Goal: Task Accomplishment & Management: Manage account settings

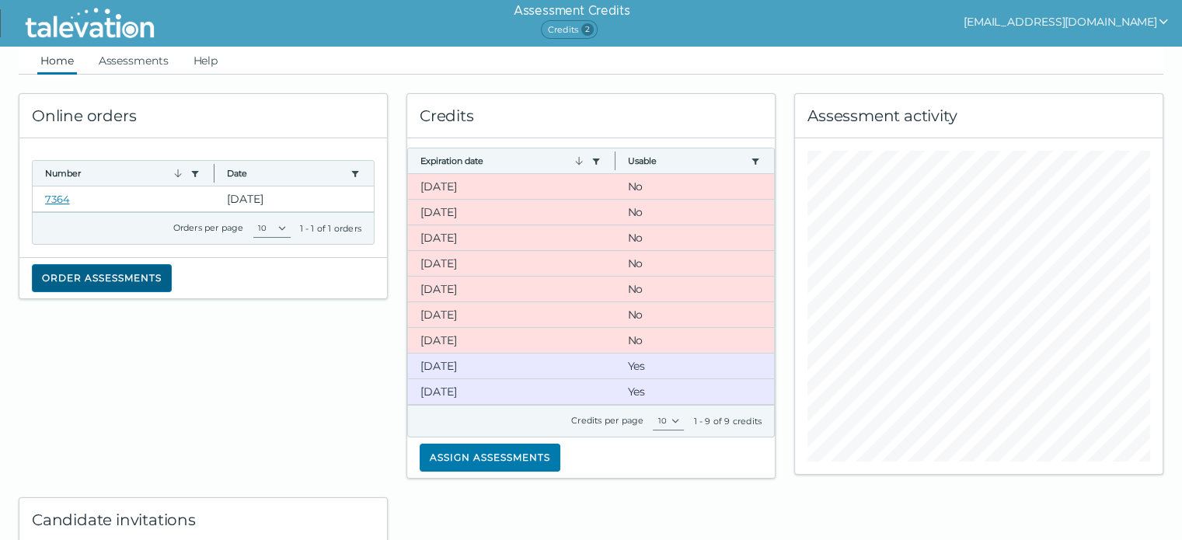
click at [152, 274] on button "Order assessments" at bounding box center [102, 278] width 140 height 28
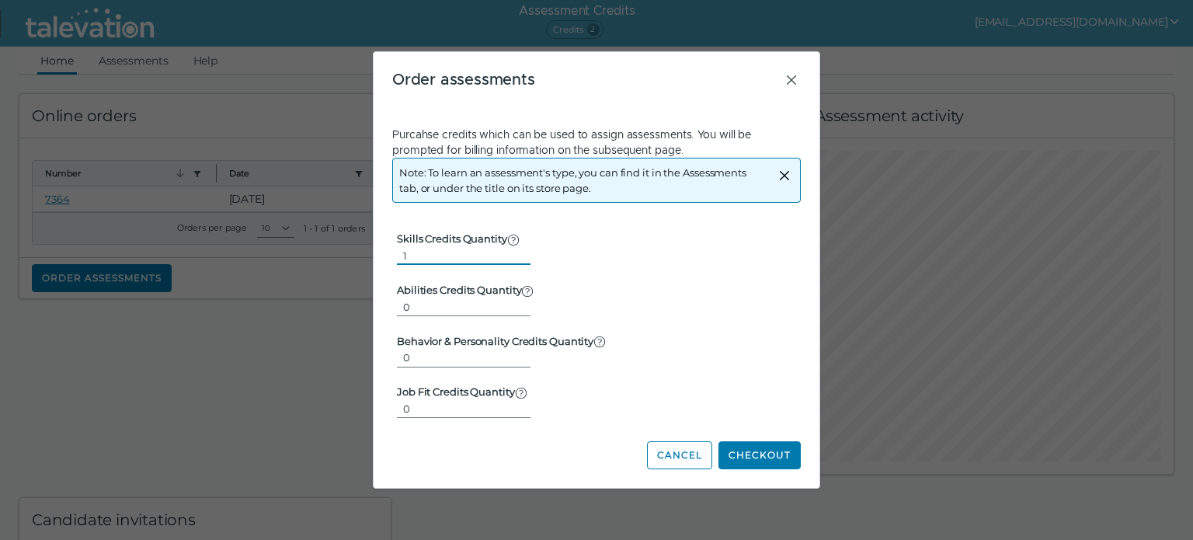
click at [513, 253] on input "1" at bounding box center [464, 255] width 134 height 19
click at [515, 252] on input "2" at bounding box center [464, 255] width 134 height 19
click at [515, 252] on input "3" at bounding box center [464, 255] width 134 height 19
click at [515, 252] on input "4" at bounding box center [464, 255] width 134 height 19
click at [515, 252] on input "5" at bounding box center [464, 255] width 134 height 19
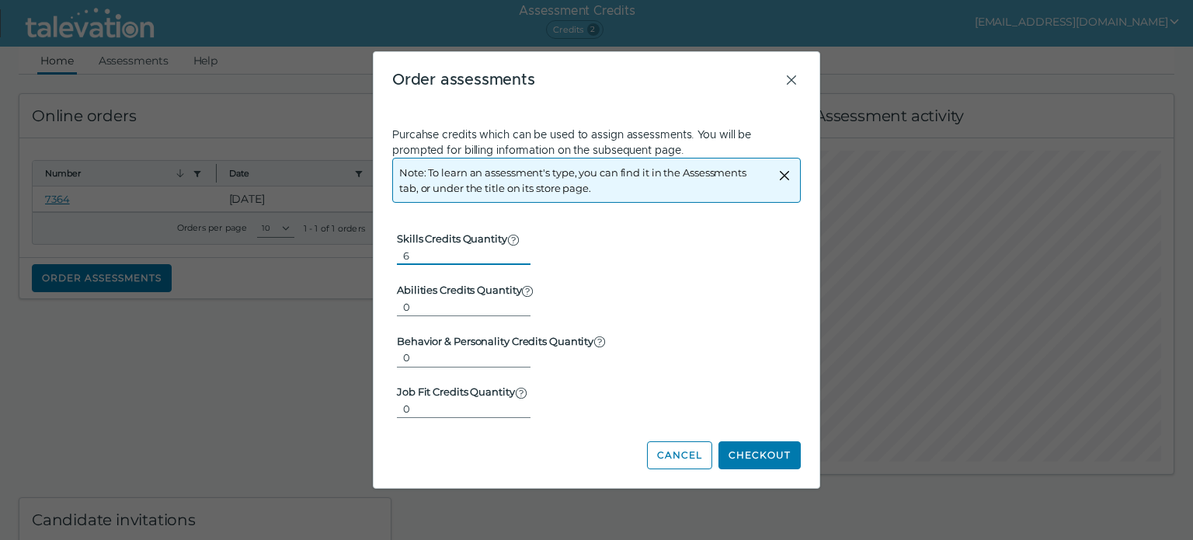
click at [515, 252] on input "6" at bounding box center [464, 255] width 134 height 19
click at [515, 252] on input "7" at bounding box center [464, 255] width 134 height 19
type input "6"
click at [513, 260] on input "6" at bounding box center [464, 255] width 134 height 19
click at [749, 455] on button "Checkout" at bounding box center [760, 455] width 82 height 28
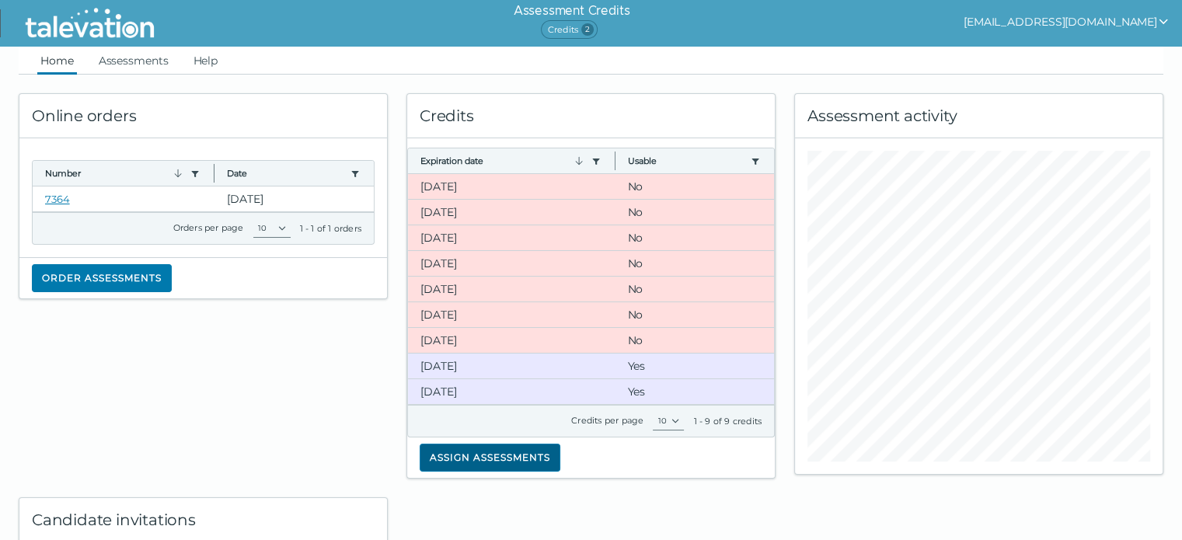
click at [515, 462] on button "Assign assessments" at bounding box center [490, 458] width 141 height 28
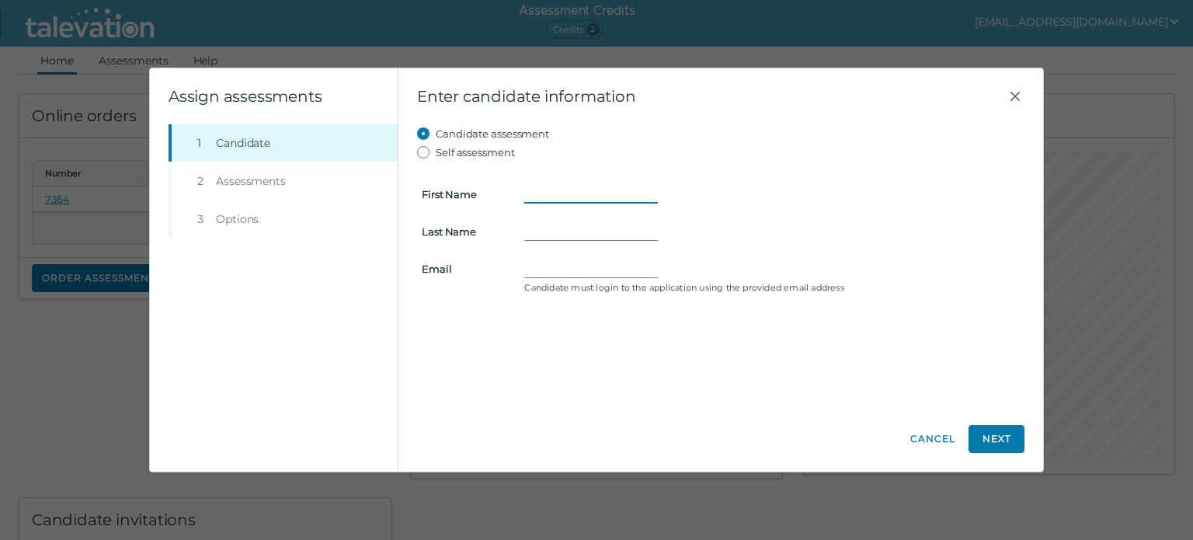
click at [555, 189] on input "First Name" at bounding box center [591, 194] width 134 height 19
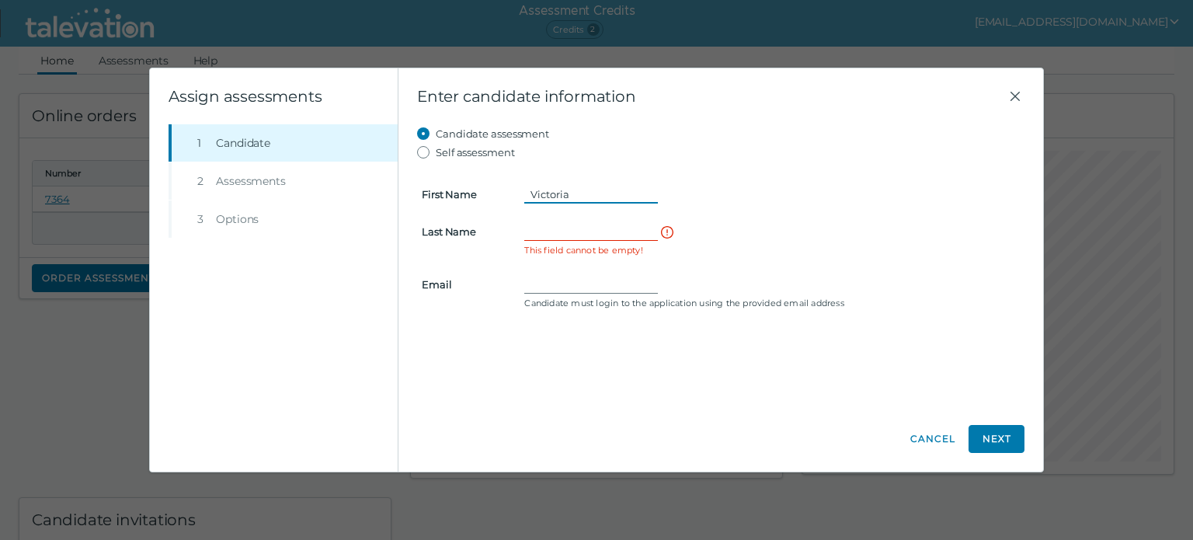
type input "Victoria"
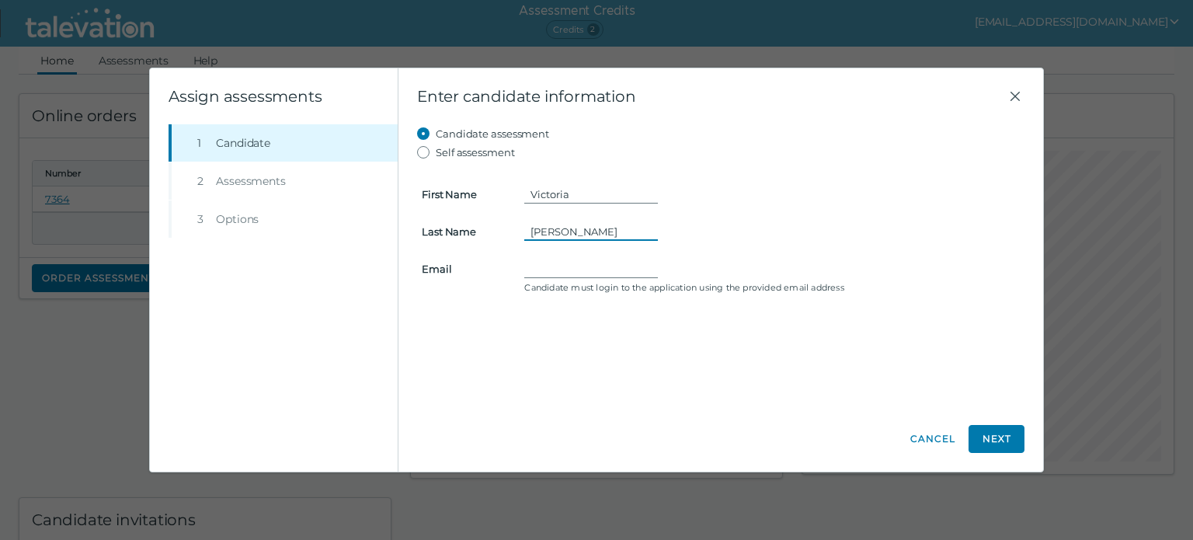
type input "[PERSON_NAME]"
type input "[EMAIL_ADDRESS][DOMAIN_NAME]"
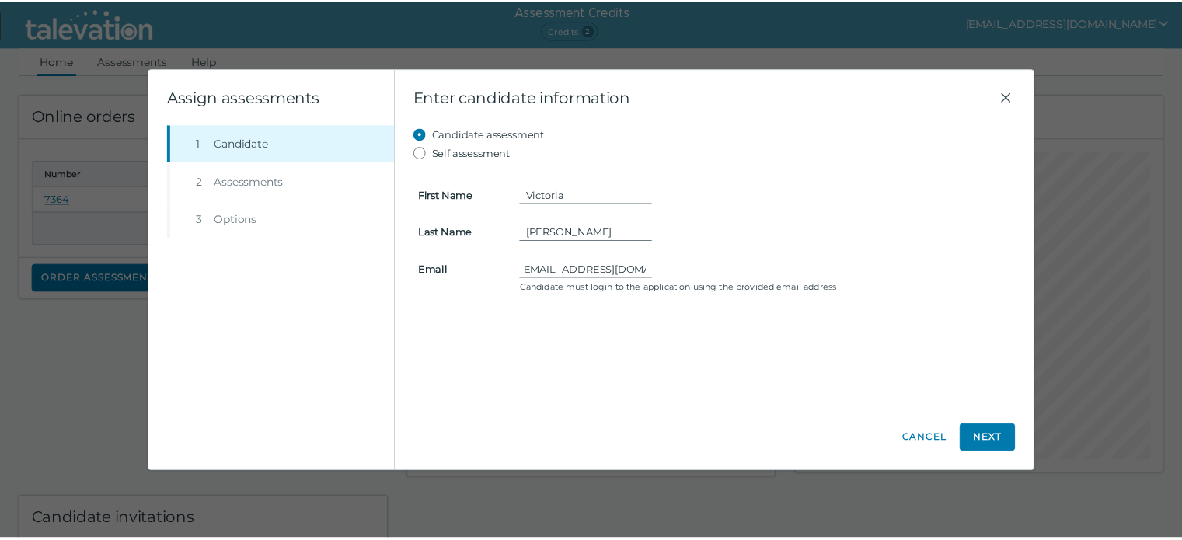
scroll to position [0, 0]
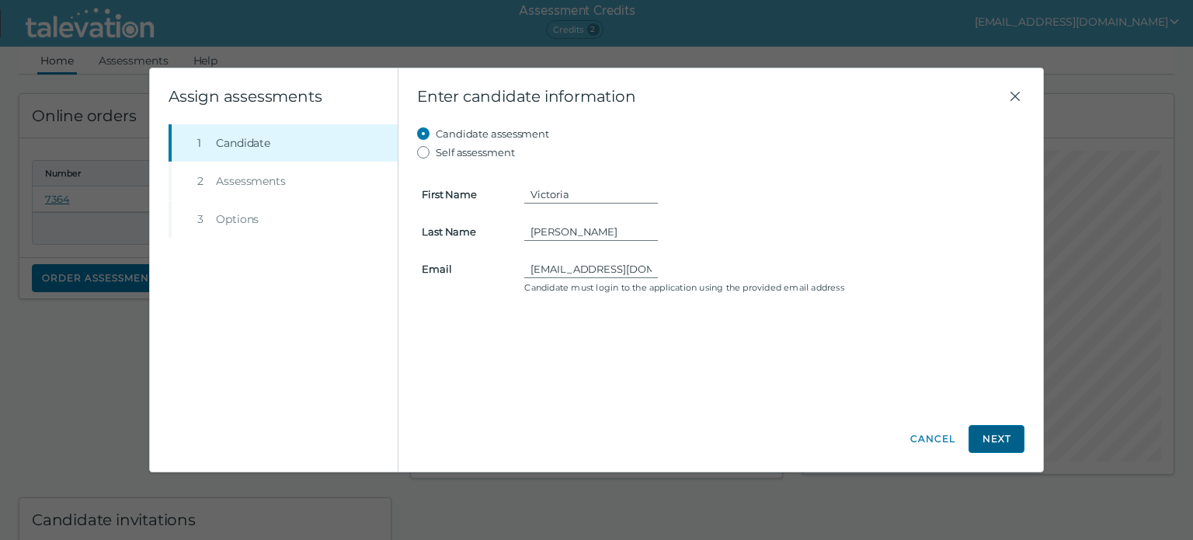
click at [987, 437] on button "Next" at bounding box center [997, 439] width 56 height 28
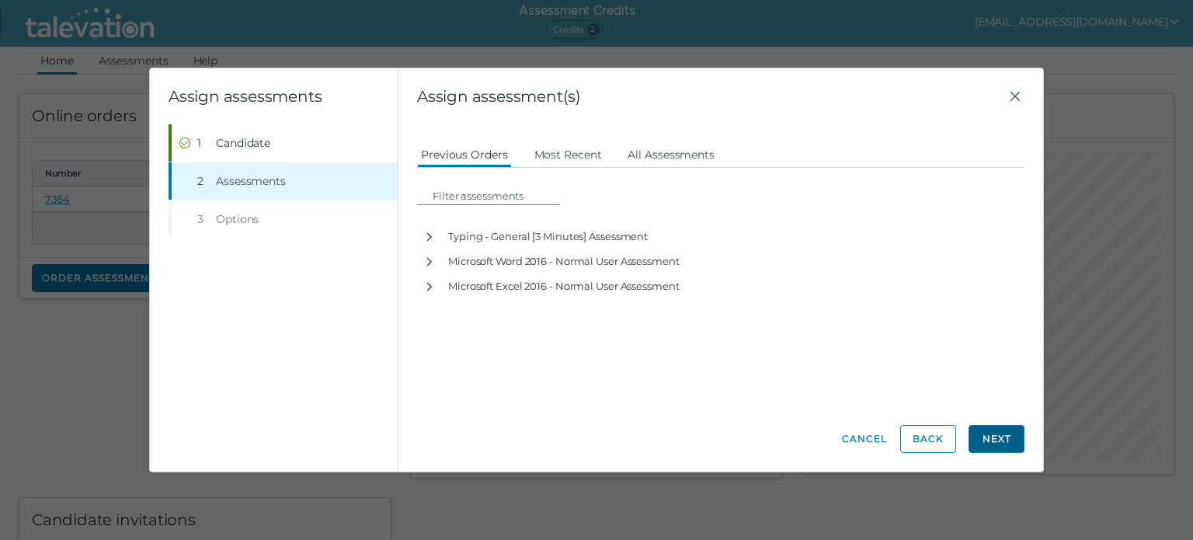
click at [1019, 443] on button "Next" at bounding box center [997, 439] width 56 height 28
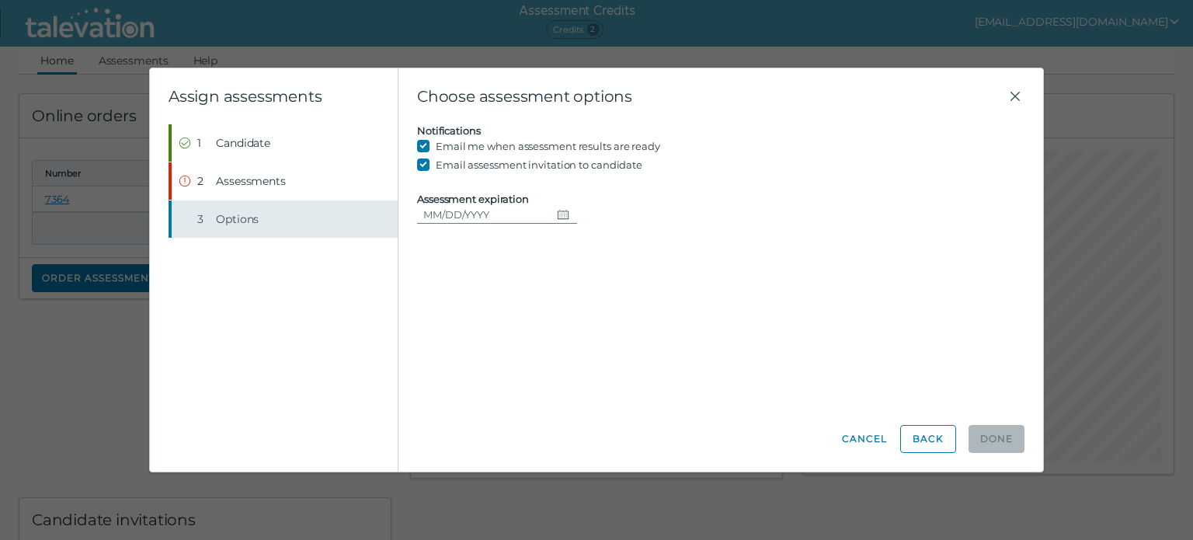
click at [314, 218] on button "Step 3 Options" at bounding box center [285, 218] width 226 height 37
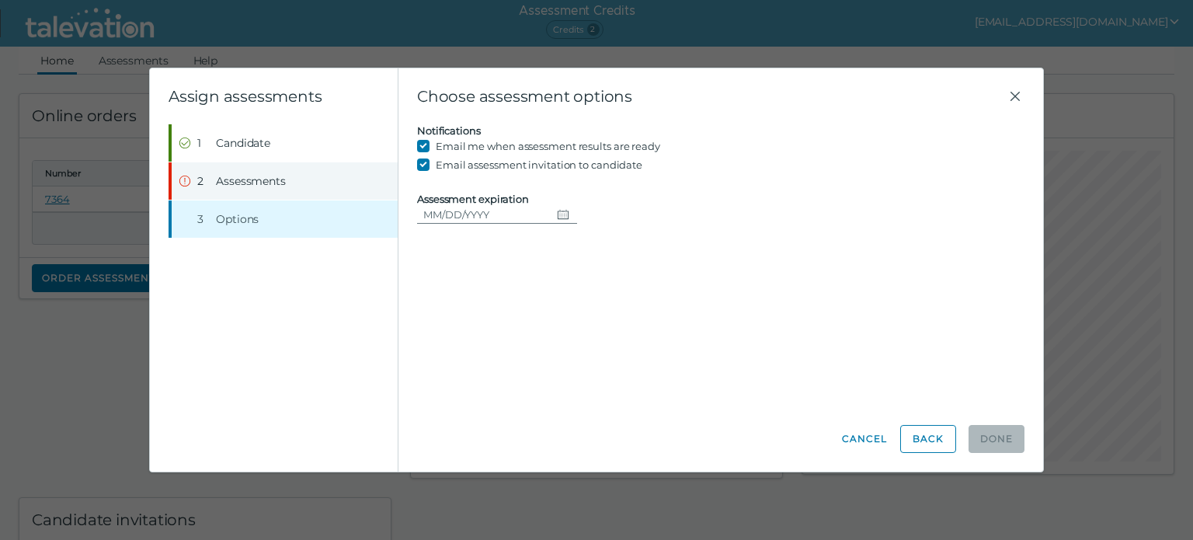
click at [225, 173] on span "Assessments" at bounding box center [251, 181] width 70 height 16
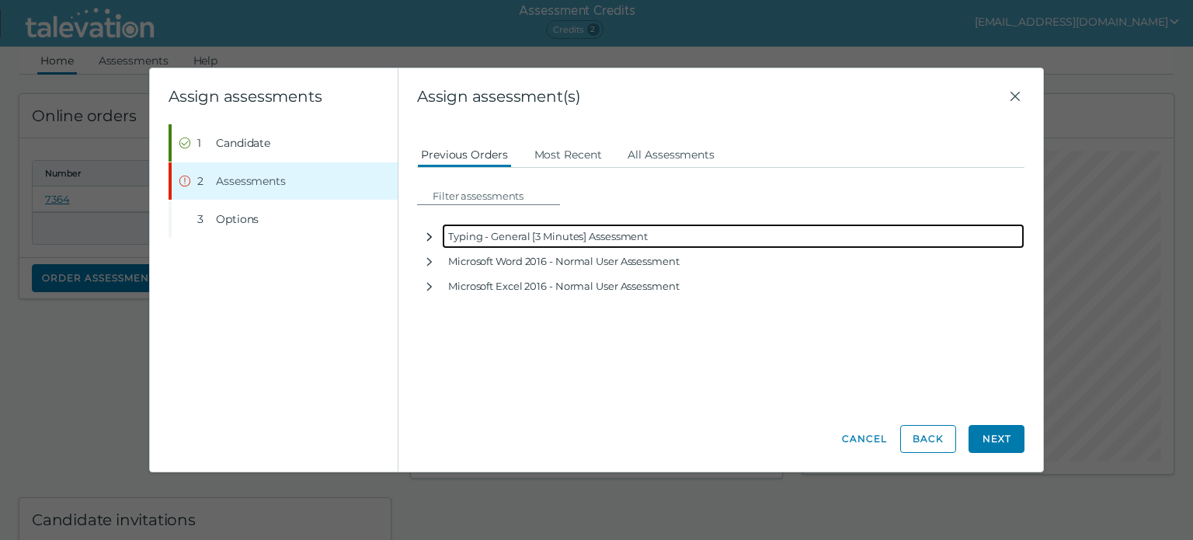
click at [426, 237] on icon "button" at bounding box center [429, 237] width 12 height 12
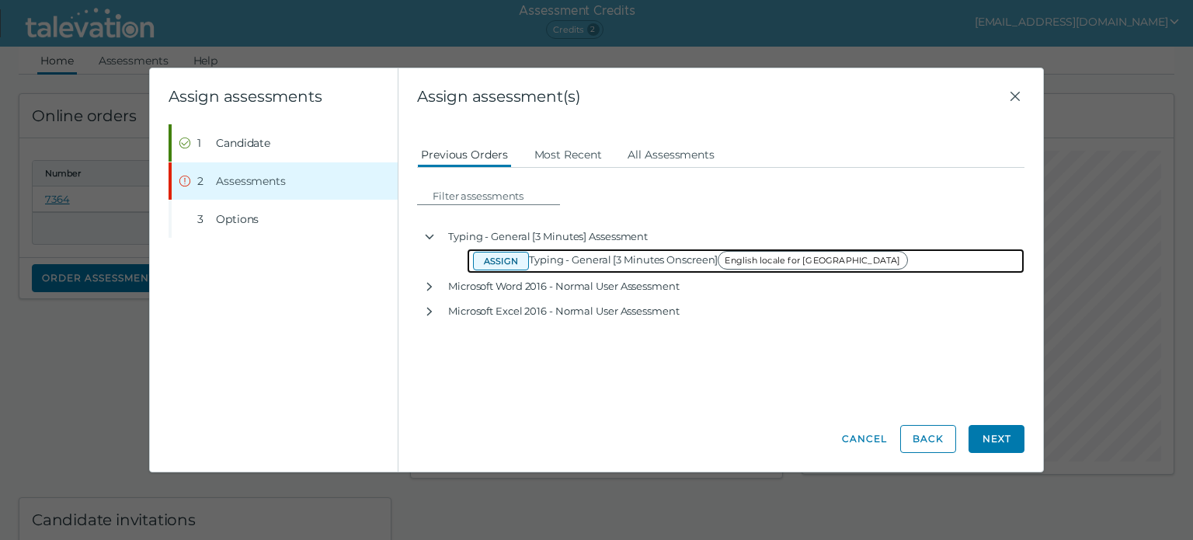
click at [507, 262] on button "Assign" at bounding box center [501, 261] width 56 height 19
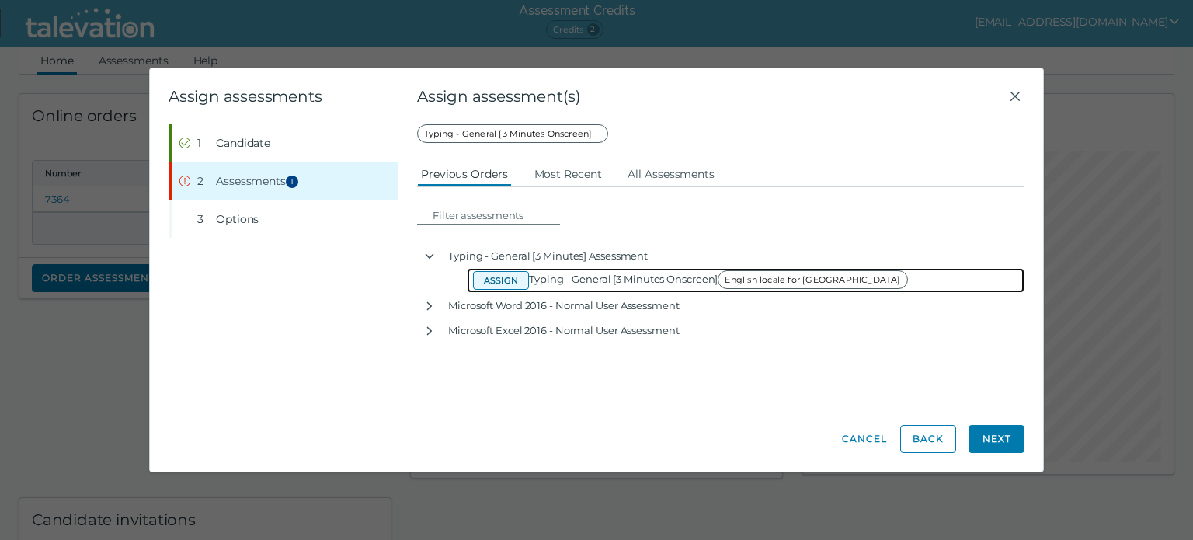
click at [497, 278] on button "Assign" at bounding box center [501, 280] width 56 height 19
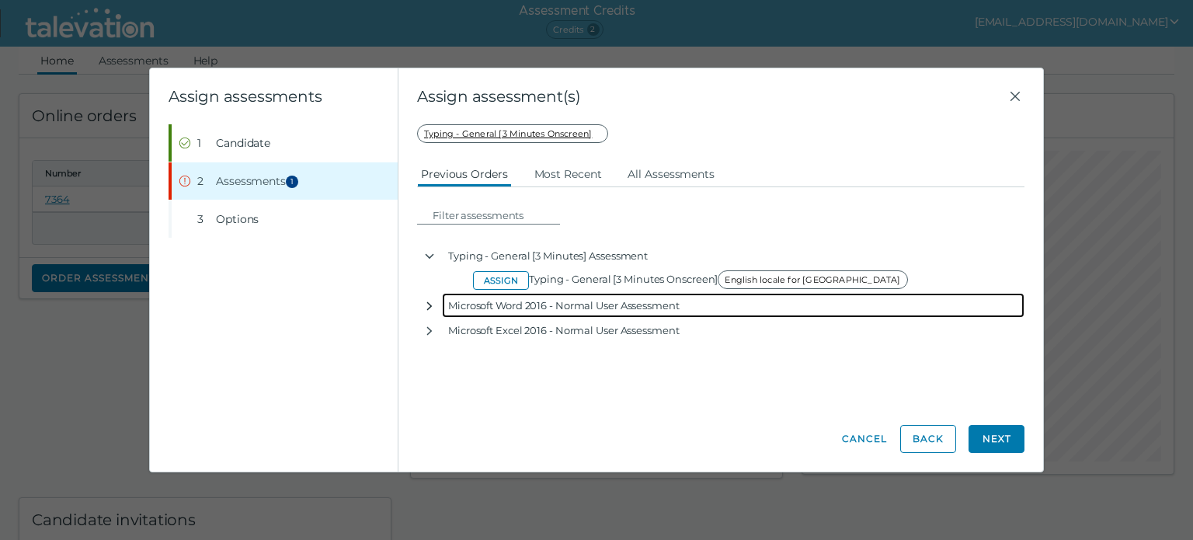
click at [426, 304] on icon "button" at bounding box center [429, 306] width 12 height 12
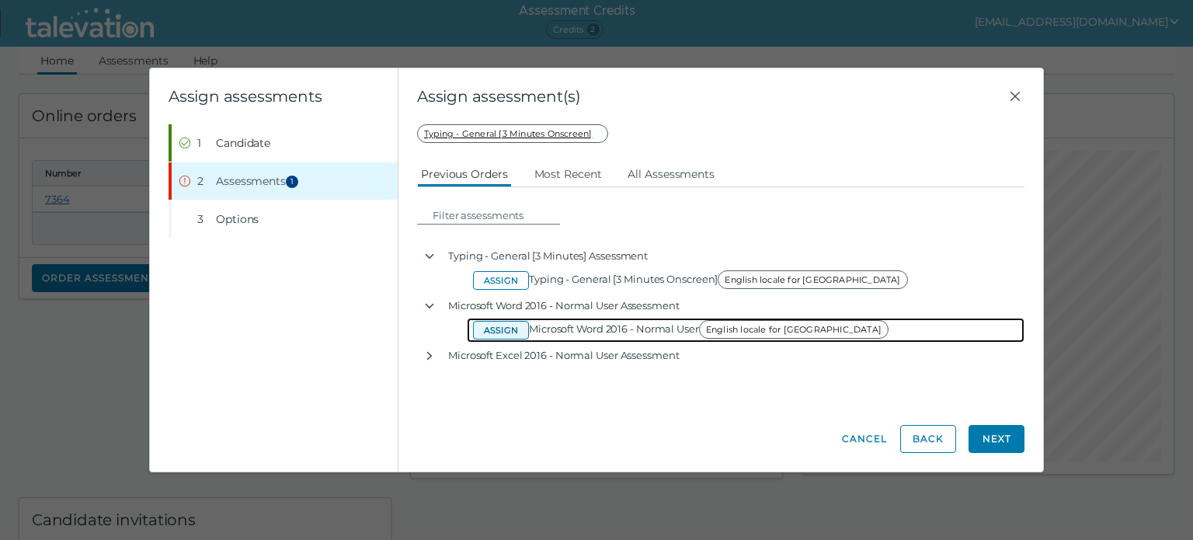
click at [491, 328] on button "Assign" at bounding box center [501, 330] width 56 height 19
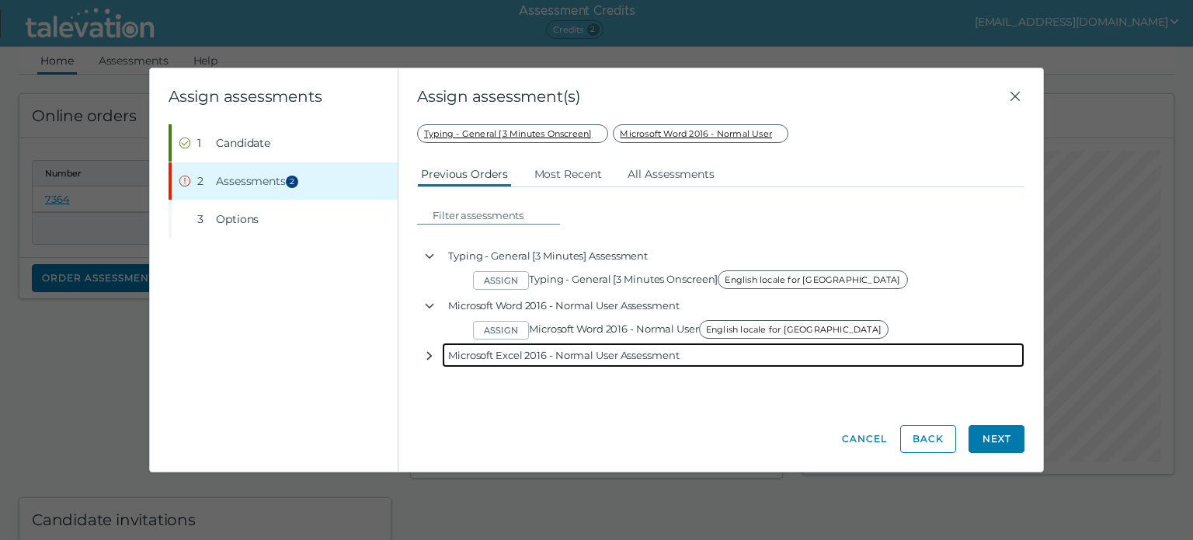
click at [429, 350] on icon "button" at bounding box center [429, 356] width 12 height 12
click at [431, 353] on icon "button" at bounding box center [429, 356] width 12 height 12
click at [432, 353] on icon "button" at bounding box center [429, 356] width 12 height 12
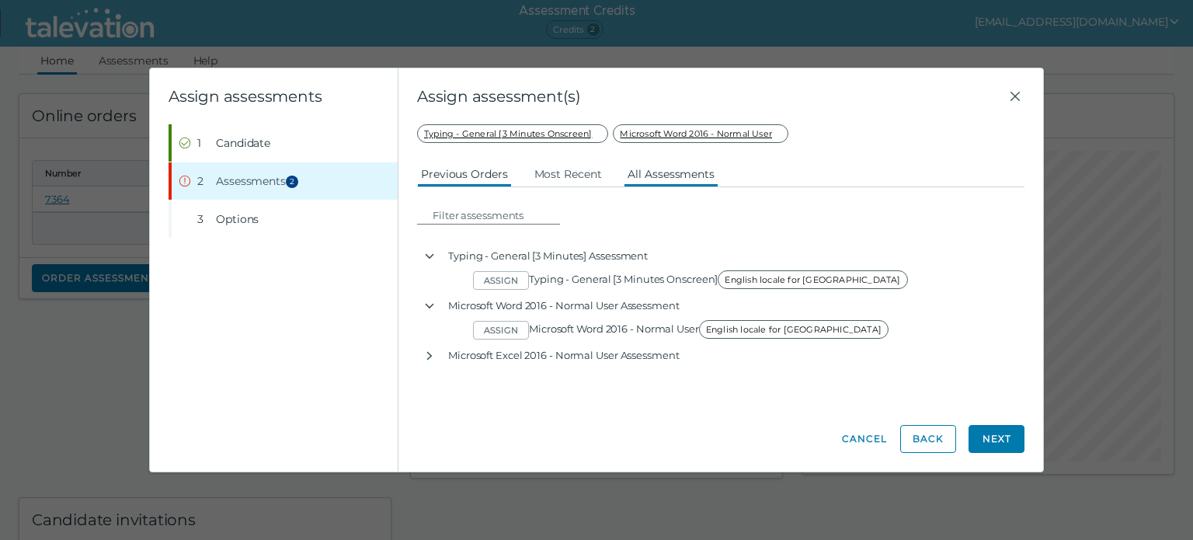
click at [651, 176] on button "All Assessments" at bounding box center [671, 173] width 95 height 28
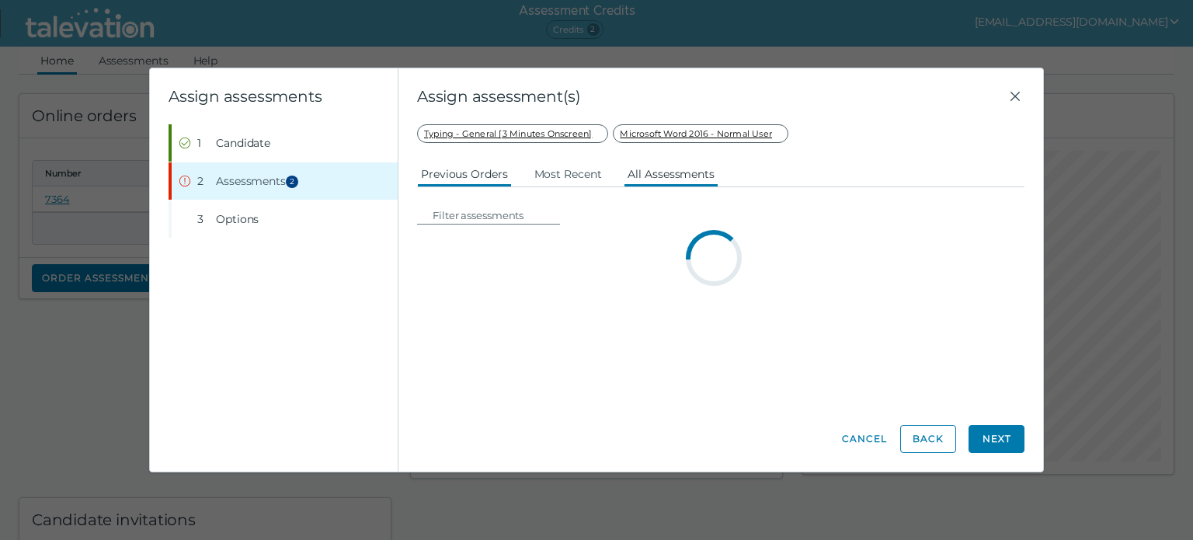
click at [485, 177] on button "Previous Orders" at bounding box center [464, 173] width 95 height 28
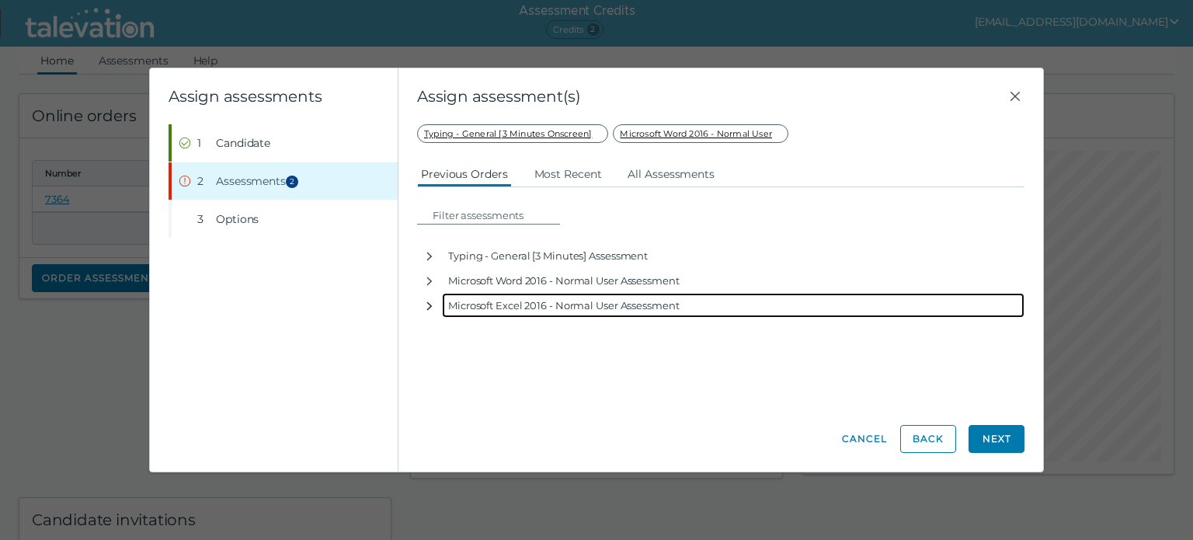
click at [427, 303] on icon "button" at bounding box center [429, 306] width 12 height 12
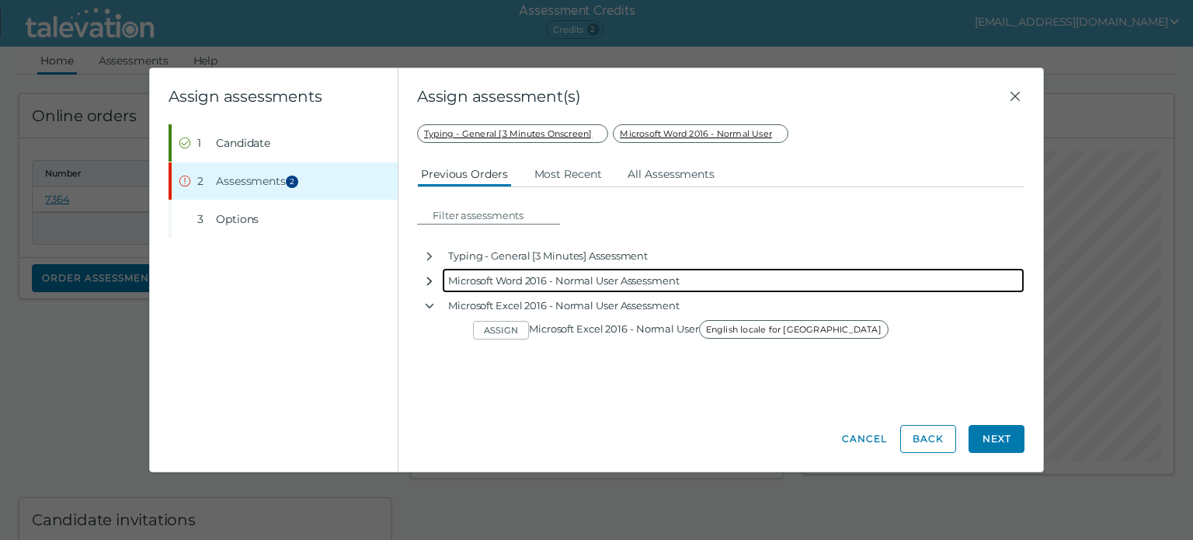
click at [427, 276] on icon "button" at bounding box center [429, 281] width 12 height 12
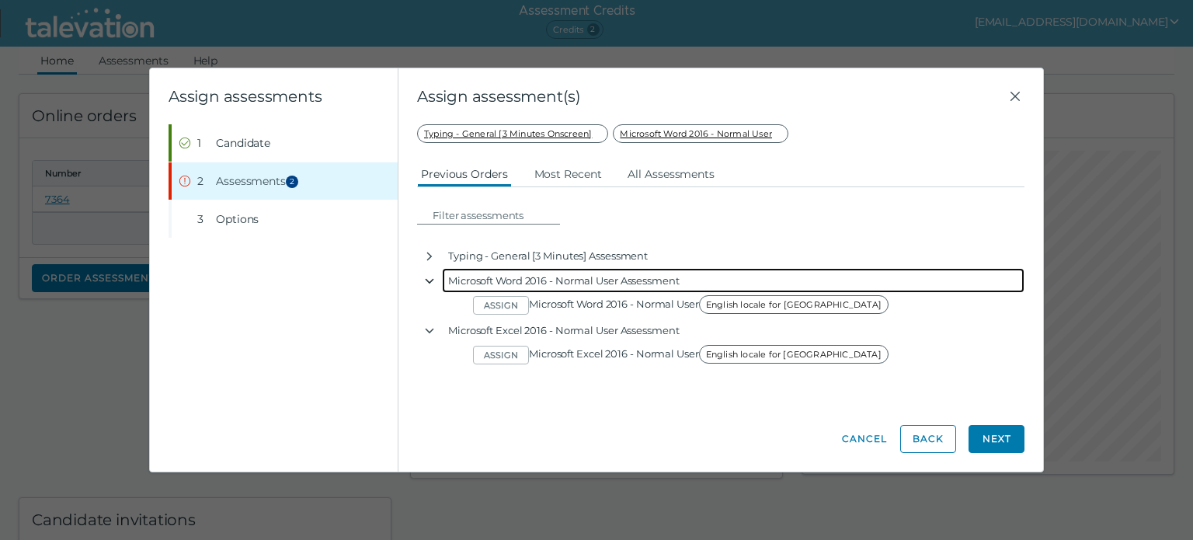
click at [425, 280] on icon "button" at bounding box center [429, 281] width 12 height 12
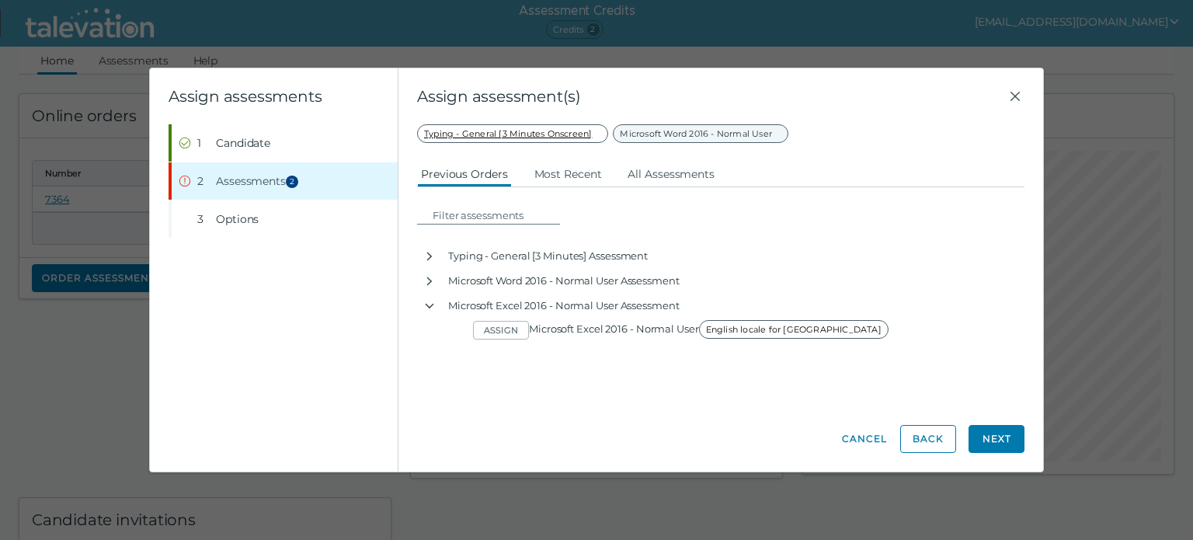
click at [736, 134] on span "Microsoft Word 2016 - Normal User" at bounding box center [701, 133] width 176 height 19
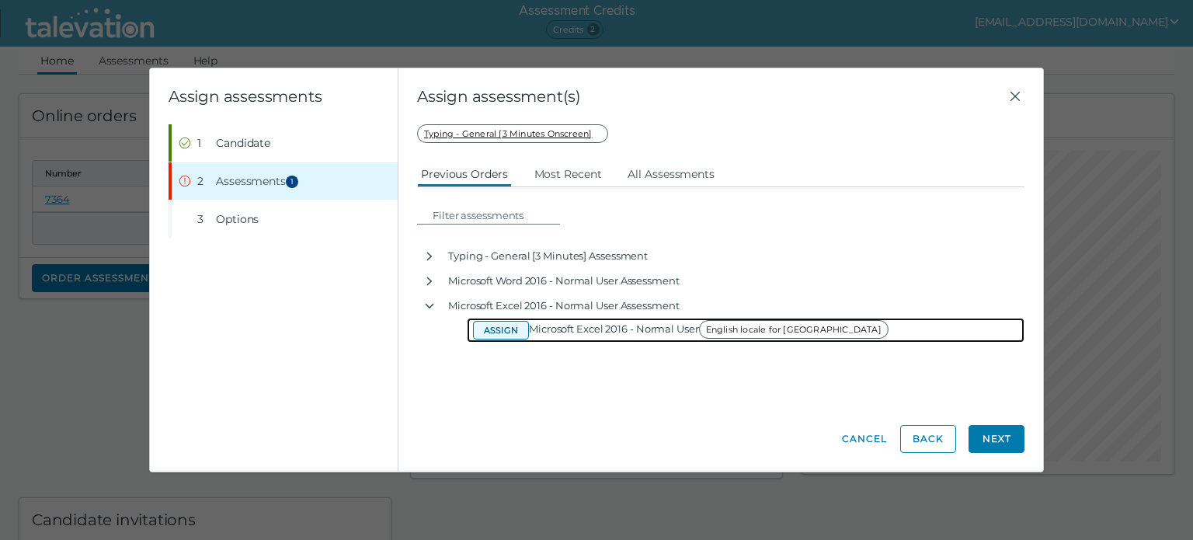
click at [495, 332] on button "Assign" at bounding box center [501, 330] width 56 height 19
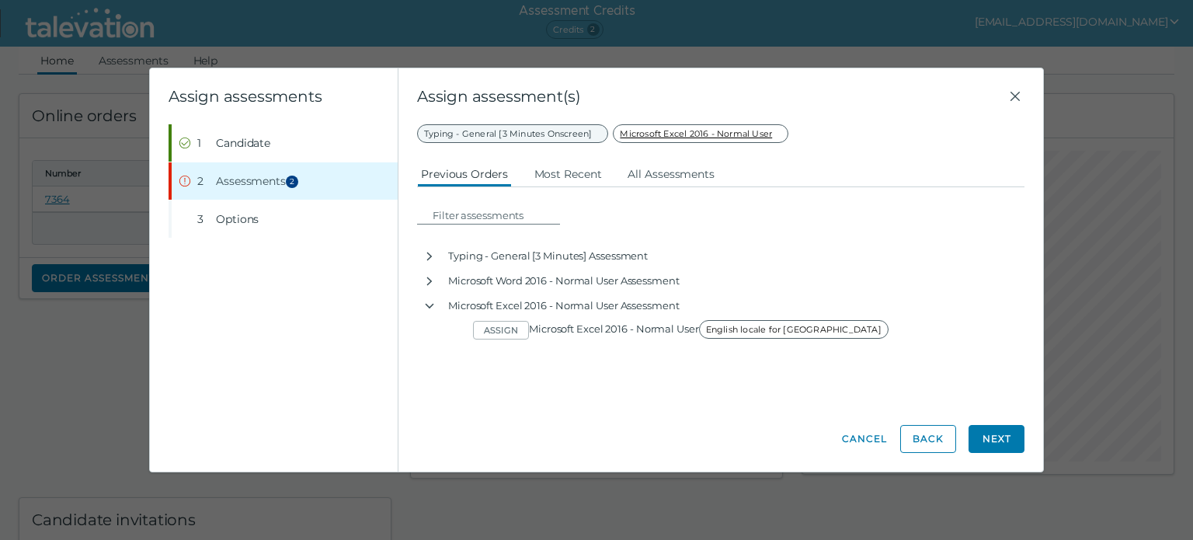
click at [510, 127] on span "Typing - General [3 Minutes Onscreen]" at bounding box center [512, 133] width 191 height 19
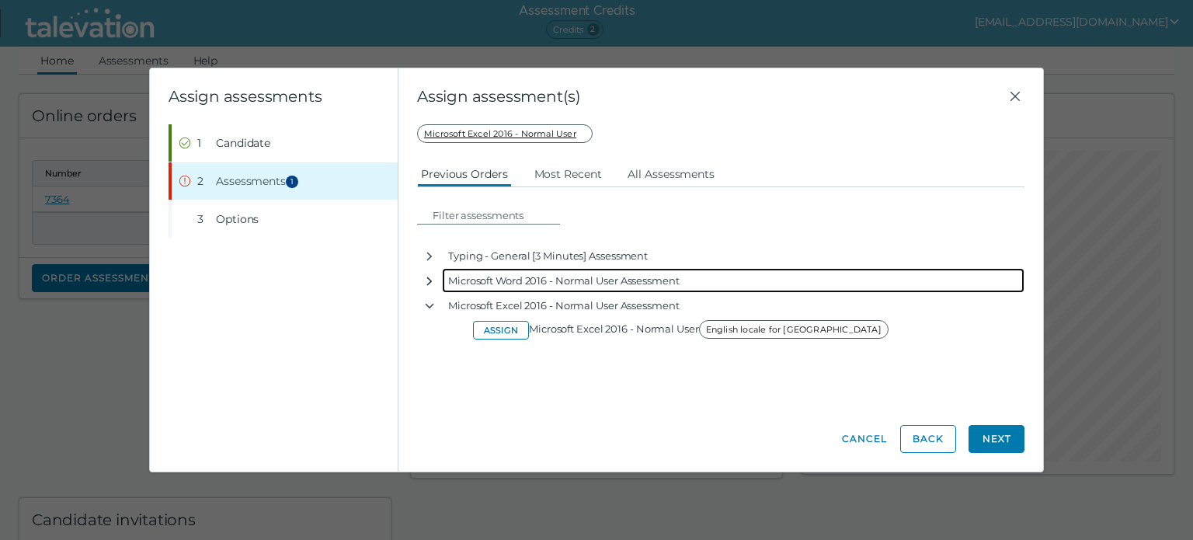
click at [432, 281] on icon "button" at bounding box center [429, 281] width 12 height 12
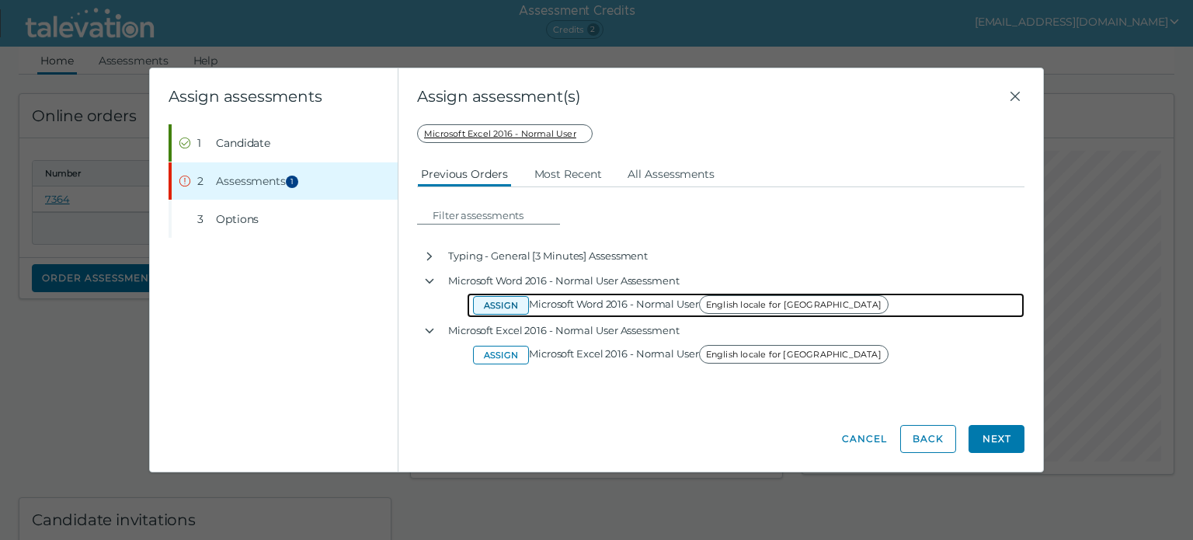
click at [500, 304] on button "Assign" at bounding box center [501, 305] width 56 height 19
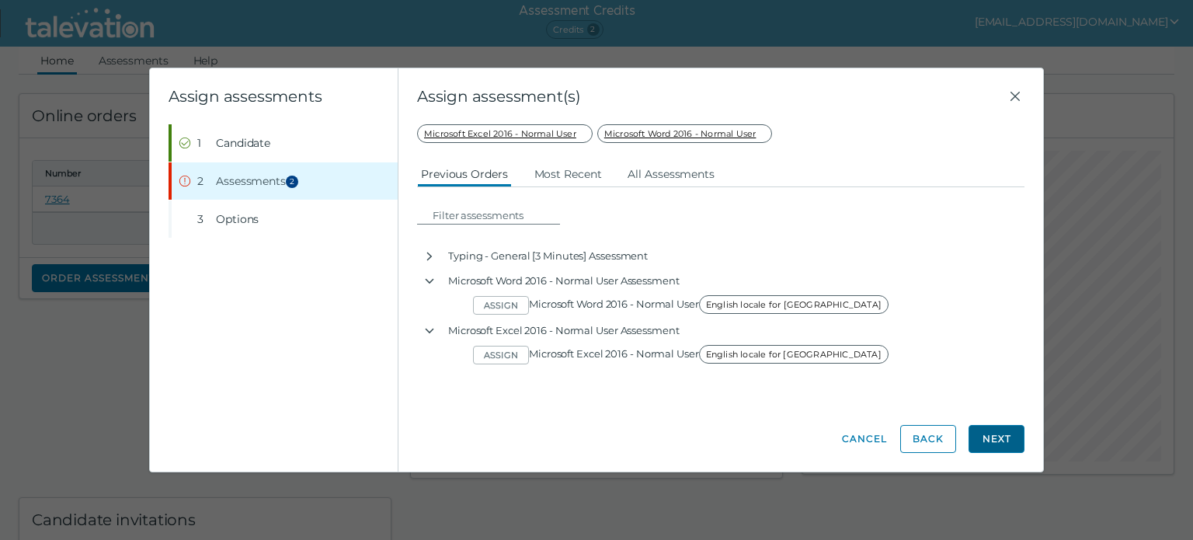
click at [994, 436] on button "Next" at bounding box center [997, 439] width 56 height 28
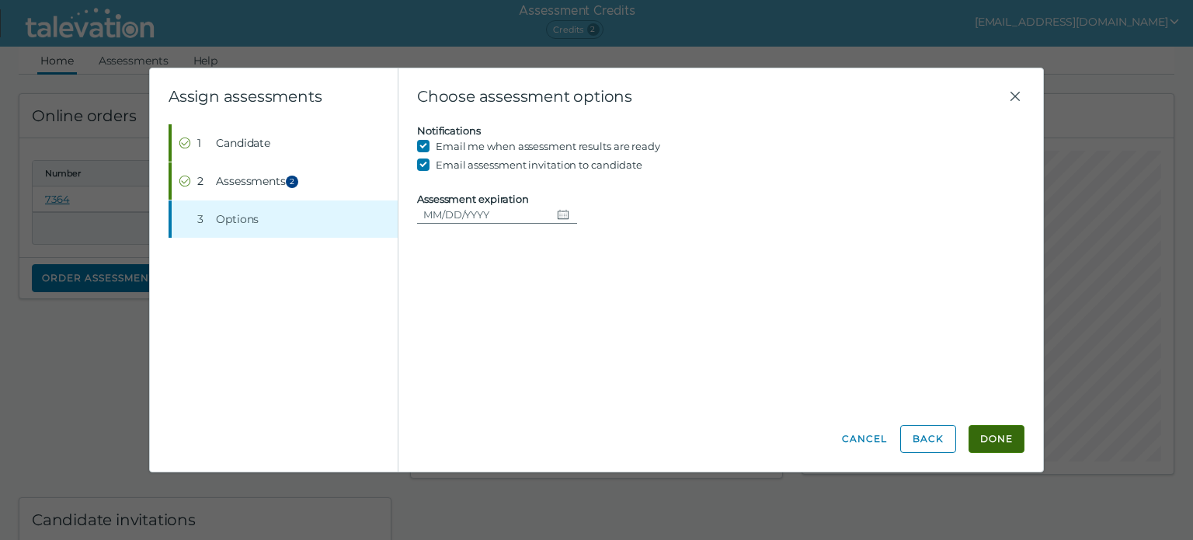
click at [989, 437] on button "Done" at bounding box center [997, 439] width 56 height 28
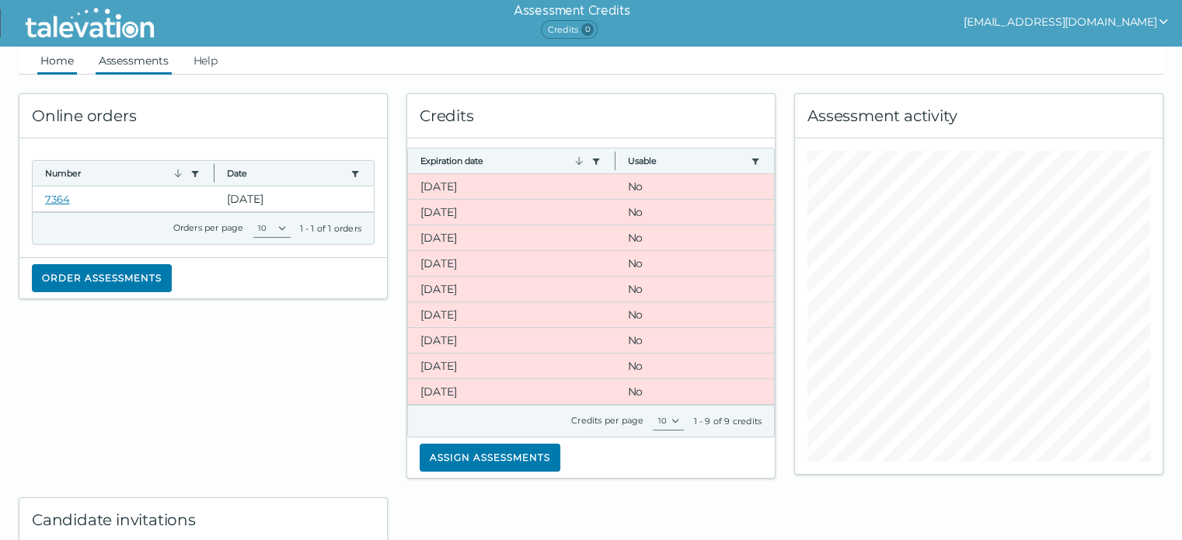
click at [143, 57] on link "Assessments" at bounding box center [134, 61] width 76 height 28
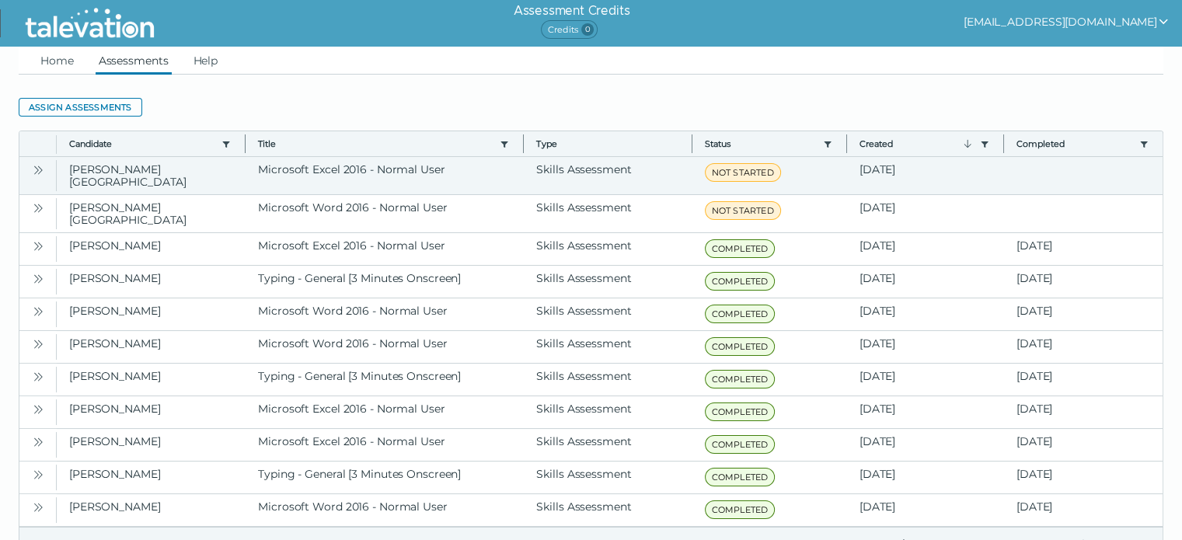
click at [34, 170] on icon "Open" at bounding box center [38, 170] width 12 height 12
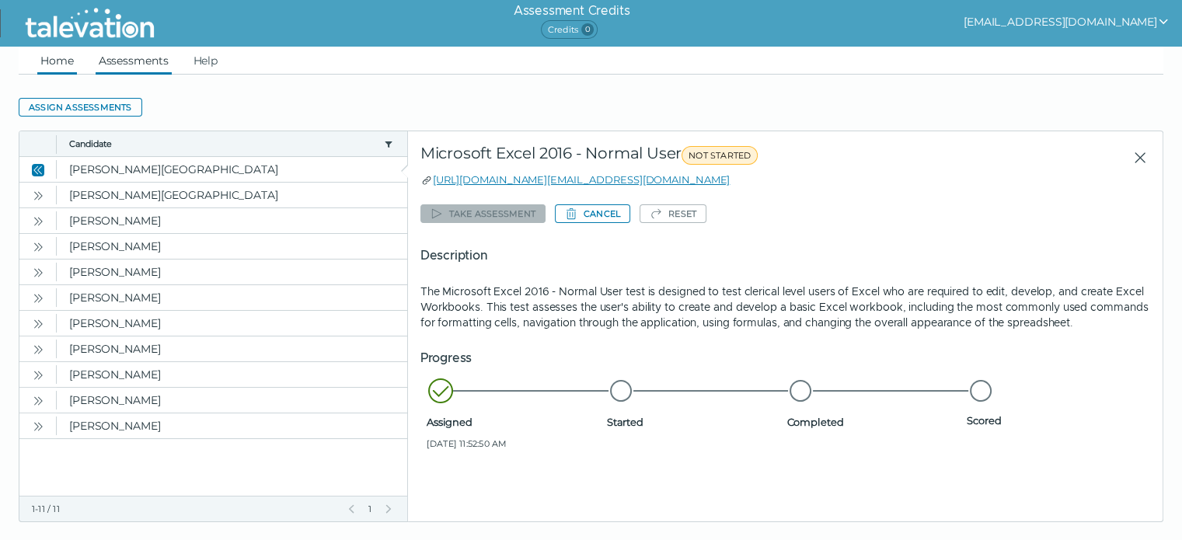
click at [64, 69] on link "Home" at bounding box center [57, 61] width 40 height 28
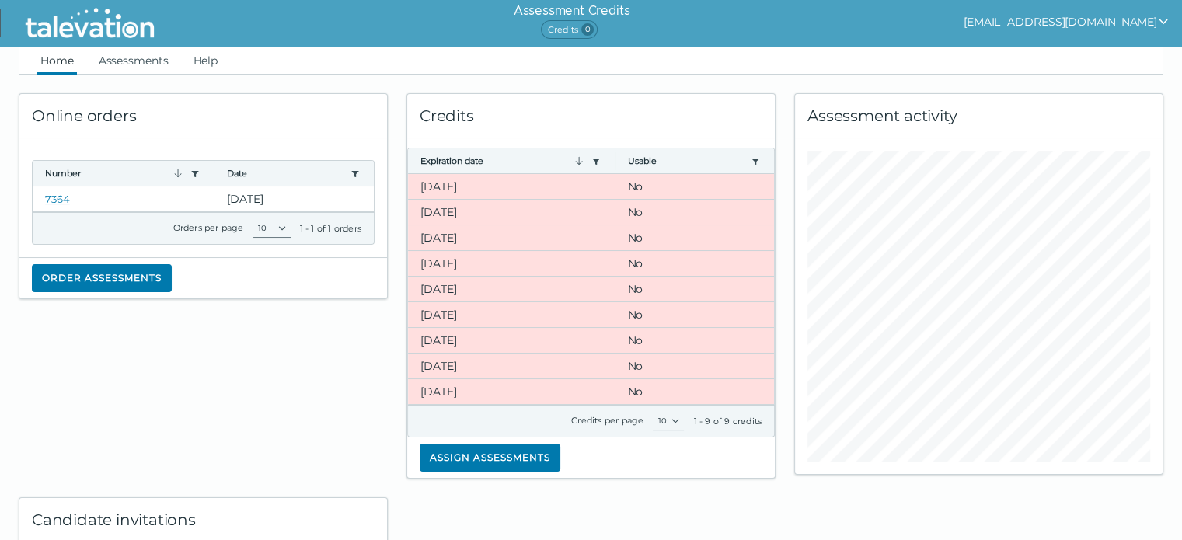
scroll to position [25, 0]
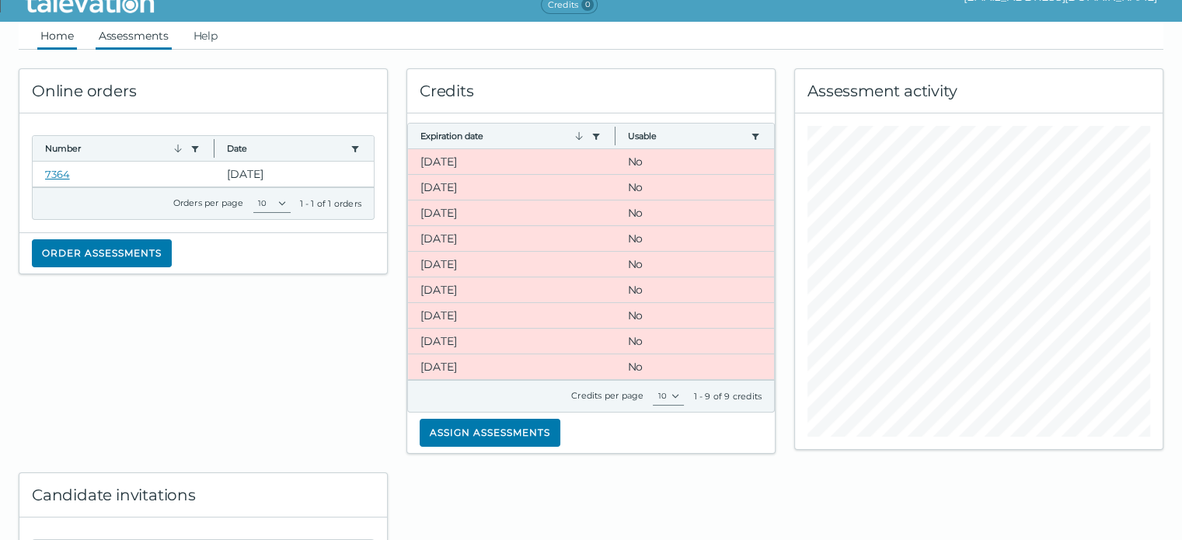
click at [134, 40] on link "Assessments" at bounding box center [134, 36] width 76 height 28
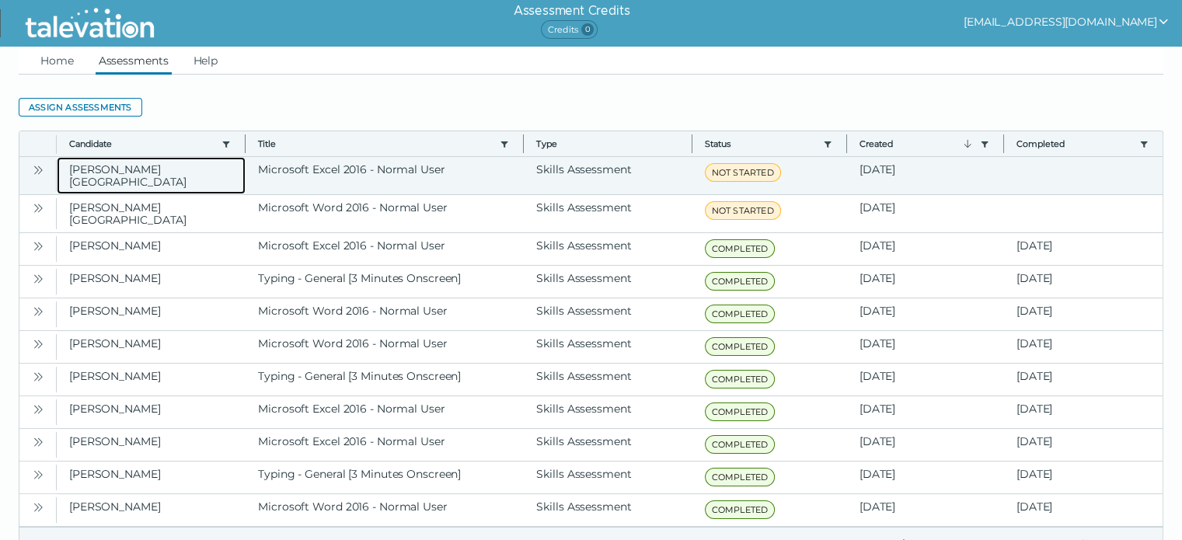
click at [99, 173] on clr-dg-cell "[PERSON_NAME][GEOGRAPHIC_DATA]" at bounding box center [151, 175] width 189 height 37
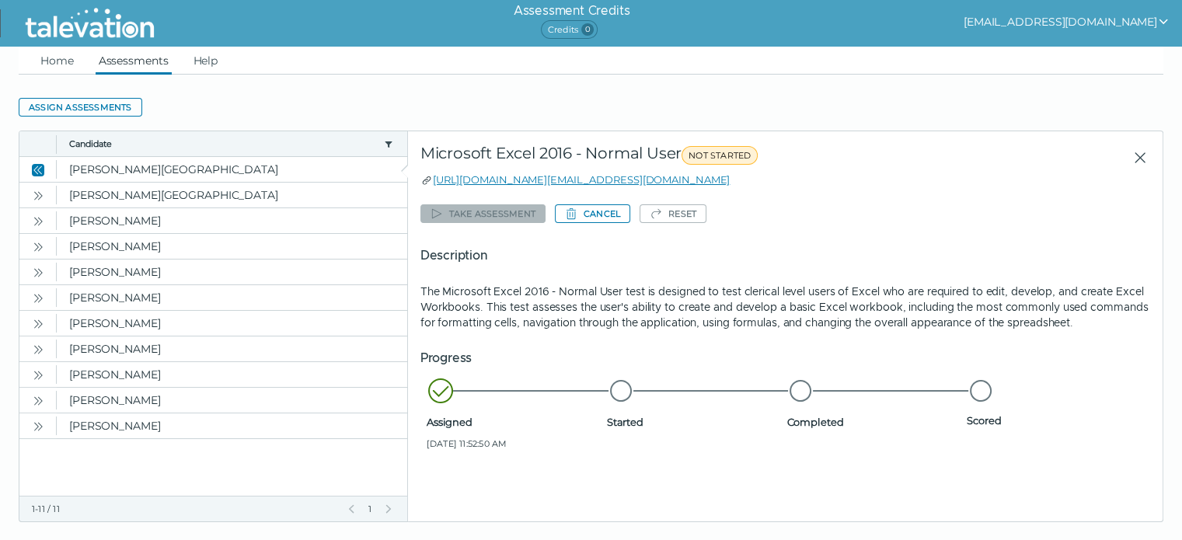
click at [723, 153] on span "NOT STARTED" at bounding box center [719, 155] width 76 height 19
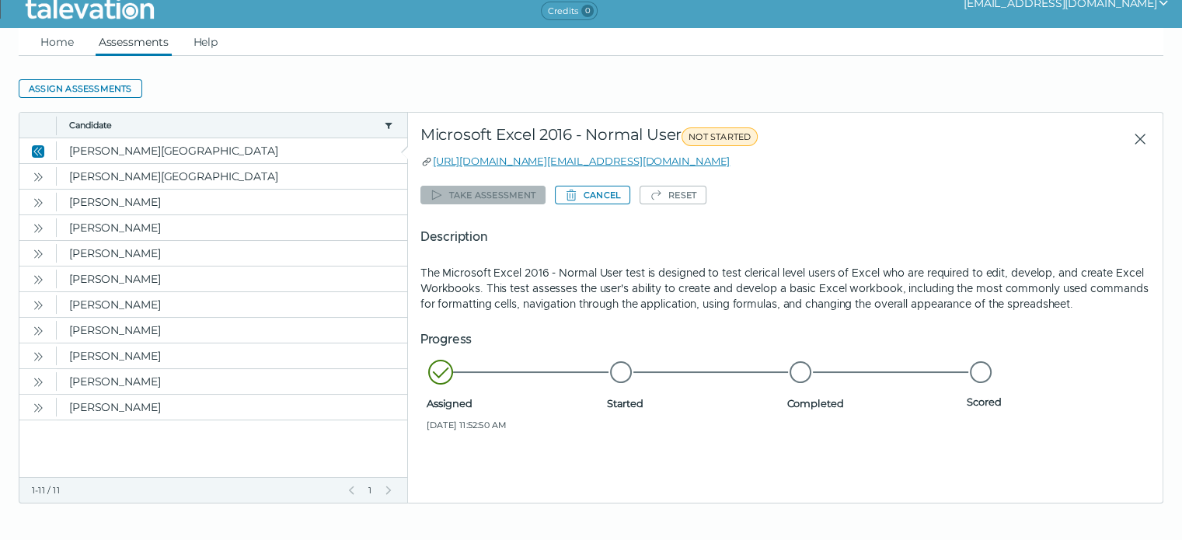
click at [439, 370] on icon at bounding box center [441, 372] width 28 height 28
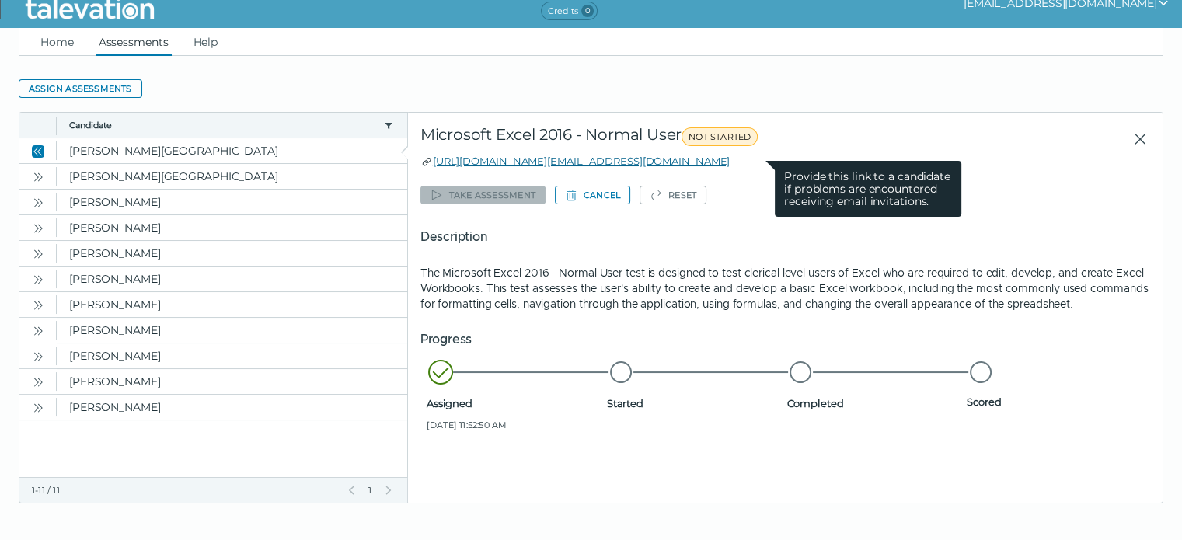
drag, startPoint x: 763, startPoint y: 161, endPoint x: 432, endPoint y: 155, distance: 331.0
click at [432, 155] on div "[URL][DOMAIN_NAME][EMAIL_ADDRESS][DOMAIN_NAME] Provide this link to a candidate…" at bounding box center [785, 161] width 730 height 16
copy link "[URL][DOMAIN_NAME][EMAIL_ADDRESS][DOMAIN_NAME]"
